Goal: Navigation & Orientation: Find specific page/section

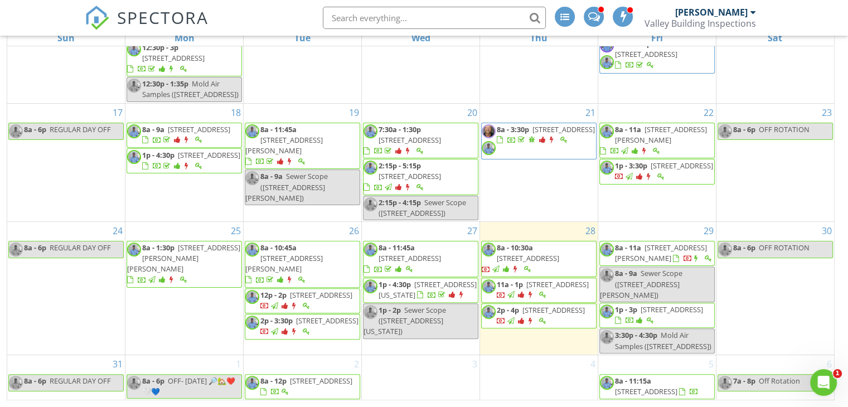
scroll to position [432, 0]
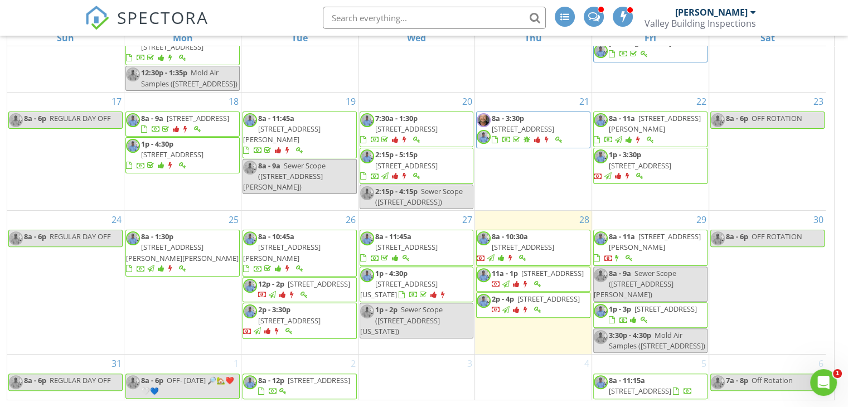
click at [648, 231] on span "[STREET_ADDRESS][PERSON_NAME]" at bounding box center [655, 241] width 92 height 21
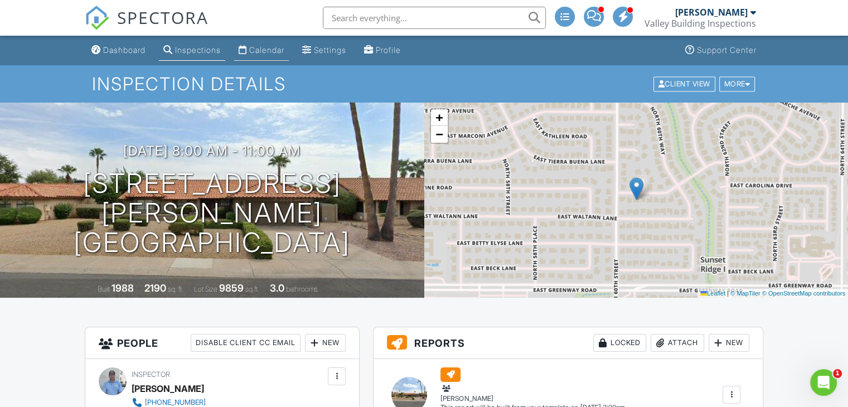
click at [278, 54] on div "Calendar" at bounding box center [266, 49] width 35 height 9
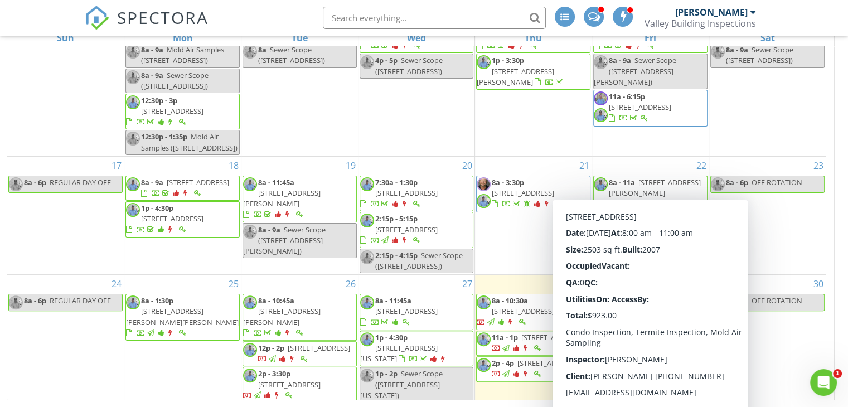
scroll to position [154, 0]
